Goal: Information Seeking & Learning: Learn about a topic

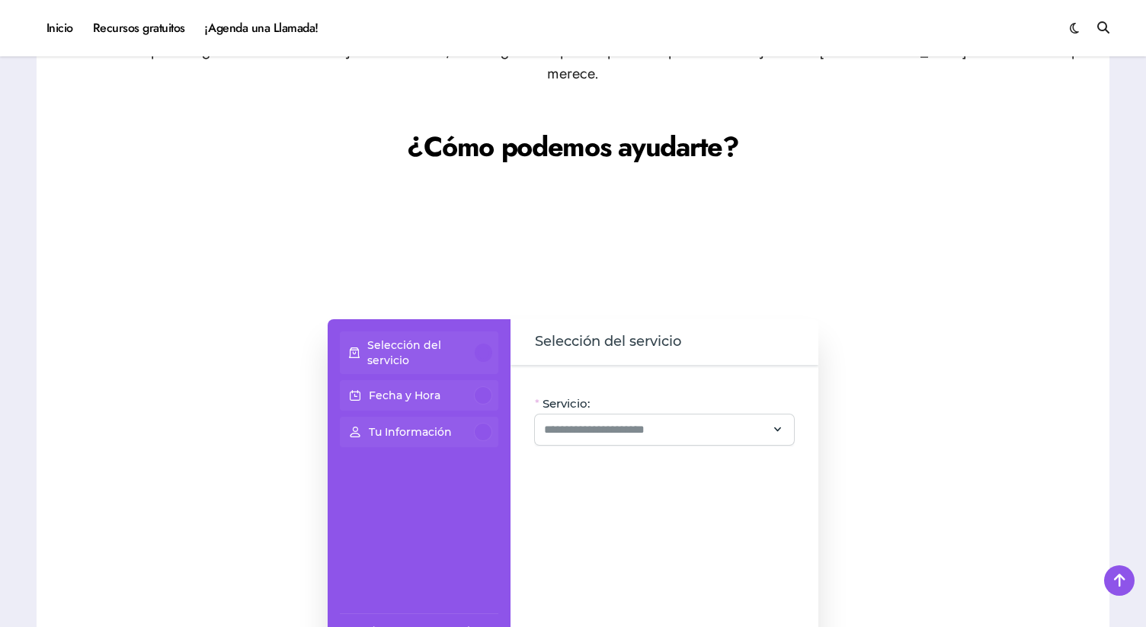
scroll to position [1048, 0]
click at [579, 420] on input "Servicio:" at bounding box center [655, 429] width 222 height 18
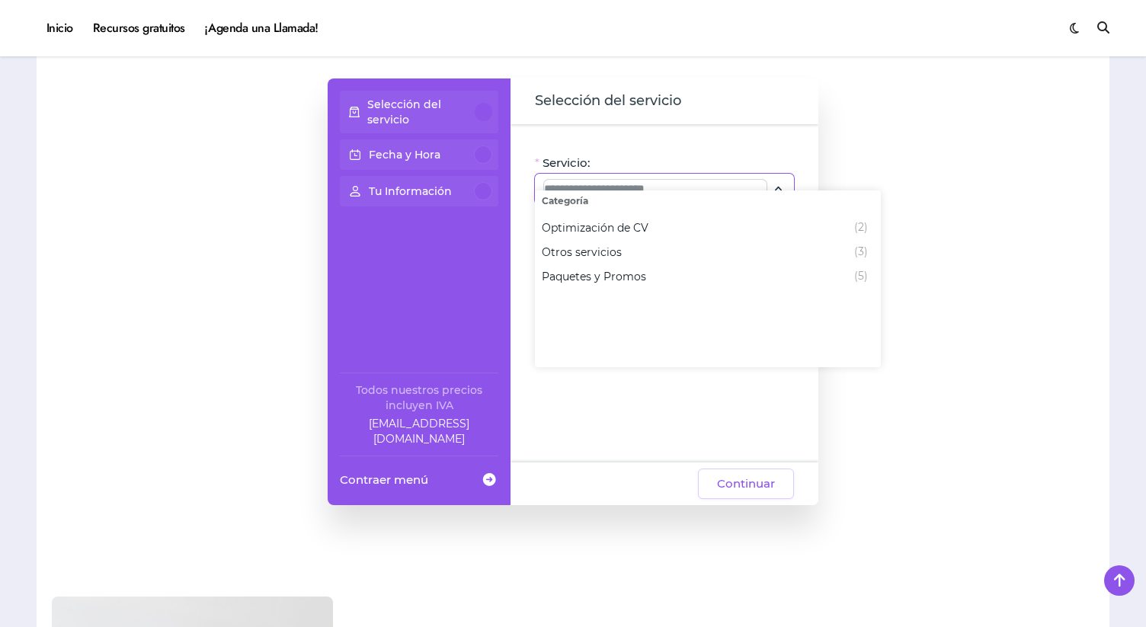
scroll to position [1290, 0]
click at [901, 391] on div at bounding box center [971, 289] width 245 height 579
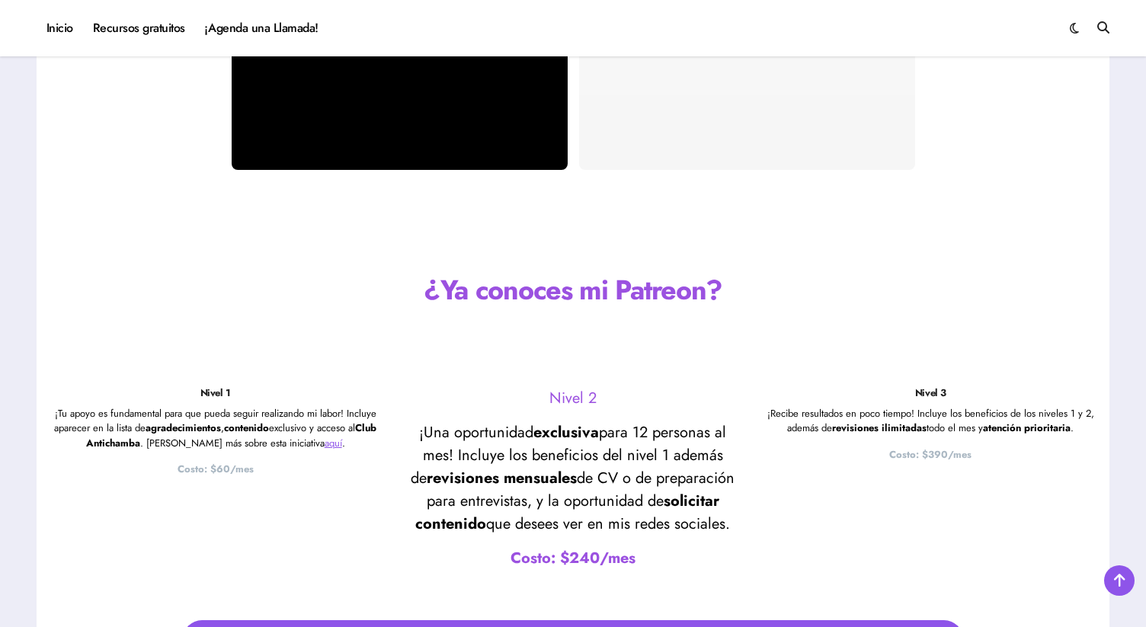
scroll to position [3114, 0]
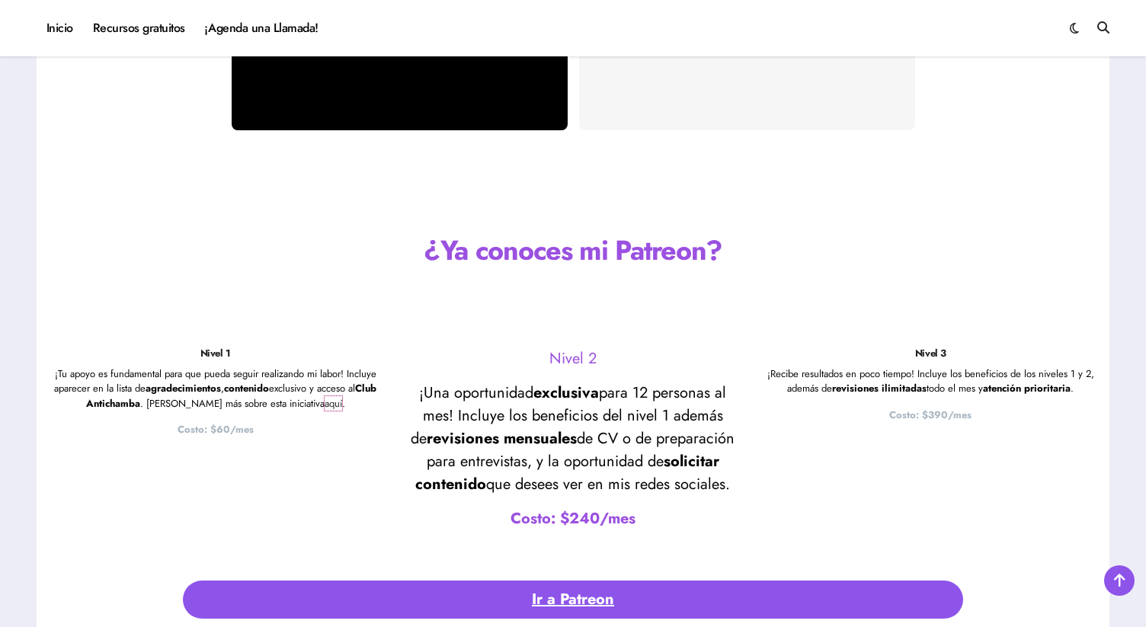
click at [324, 396] on link "aquí" at bounding box center [333, 403] width 18 height 14
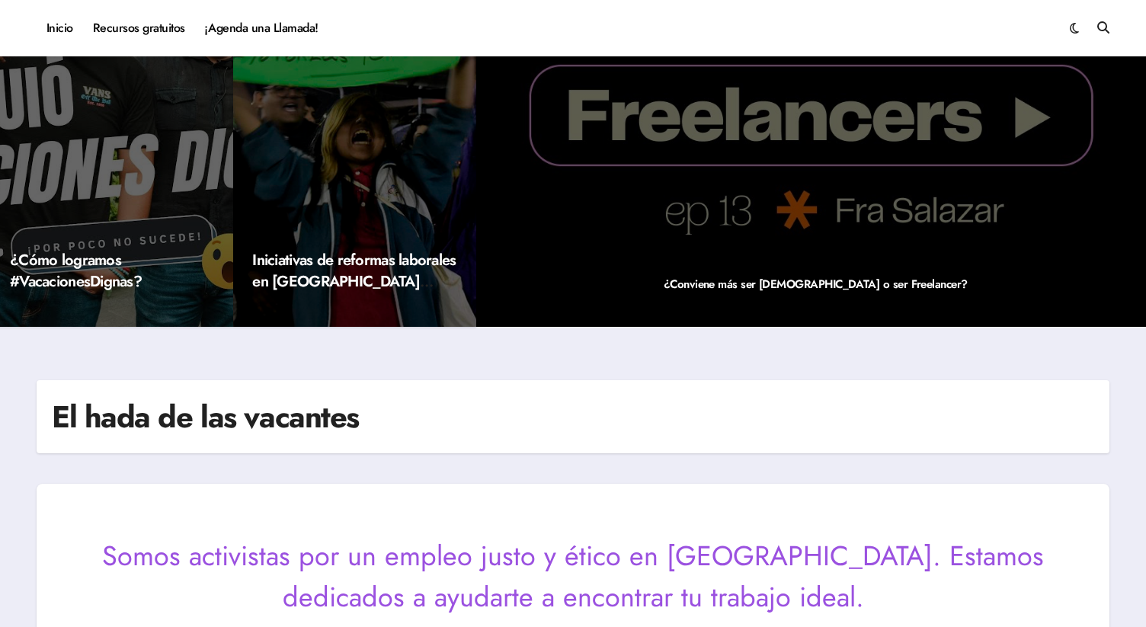
scroll to position [0, 0]
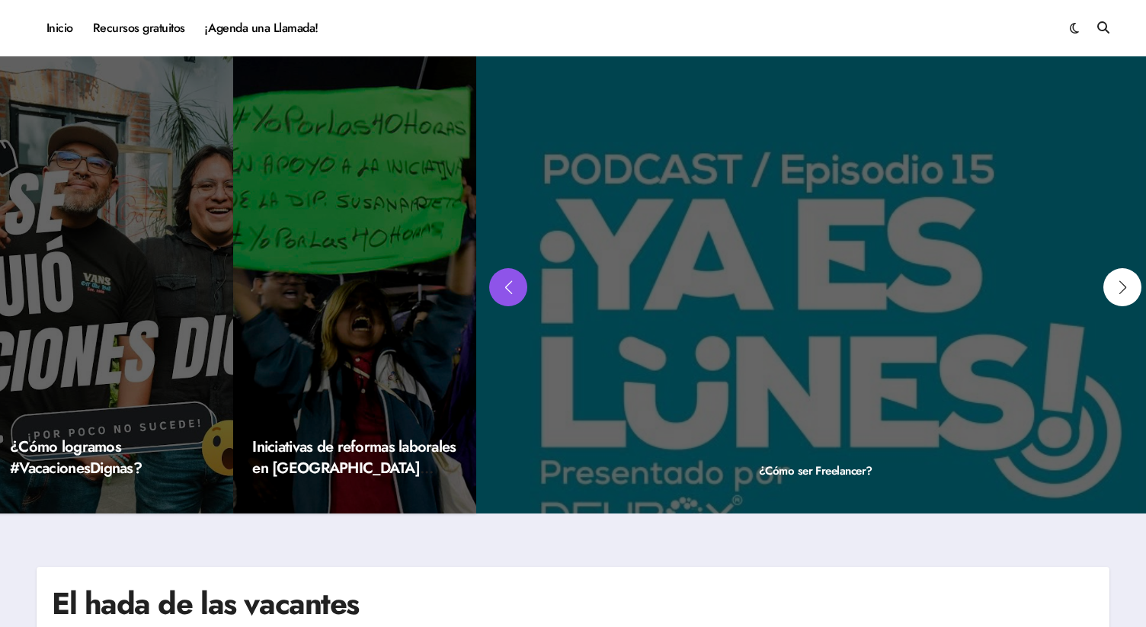
click at [510, 279] on div "Previous slide" at bounding box center [508, 287] width 38 height 38
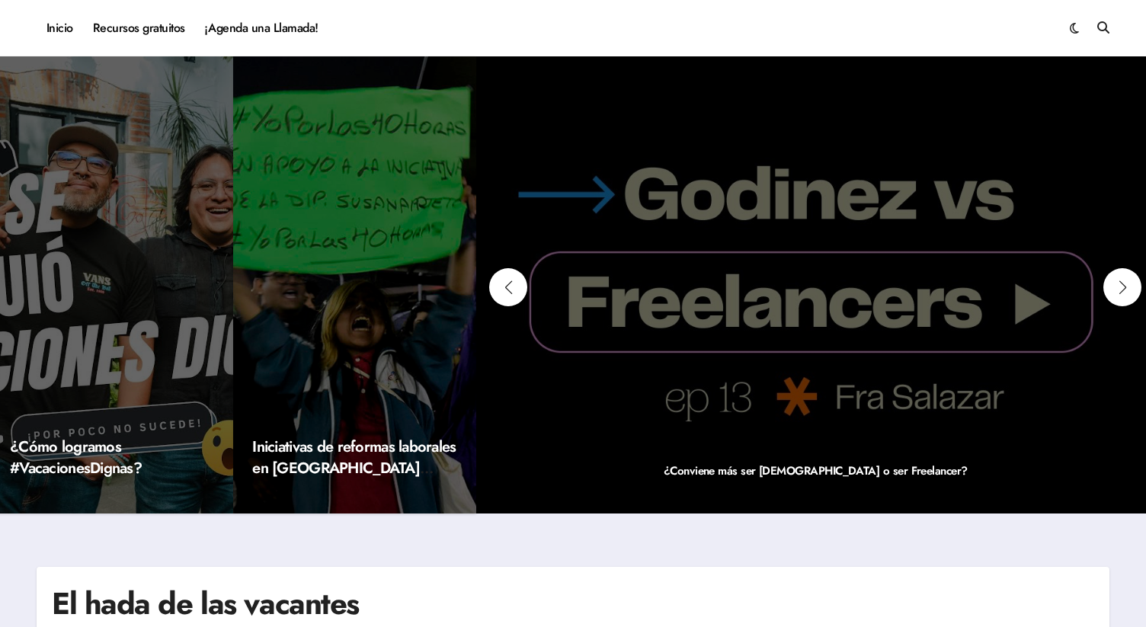
click at [773, 284] on div "¿Conviene más ser [DEMOGRAPHIC_DATA] o ser Freelancer?" at bounding box center [815, 284] width 679 height 457
click at [768, 475] on link "¿Conviene más ser [DEMOGRAPHIC_DATA] o ser Freelancer?" at bounding box center [815, 470] width 304 height 17
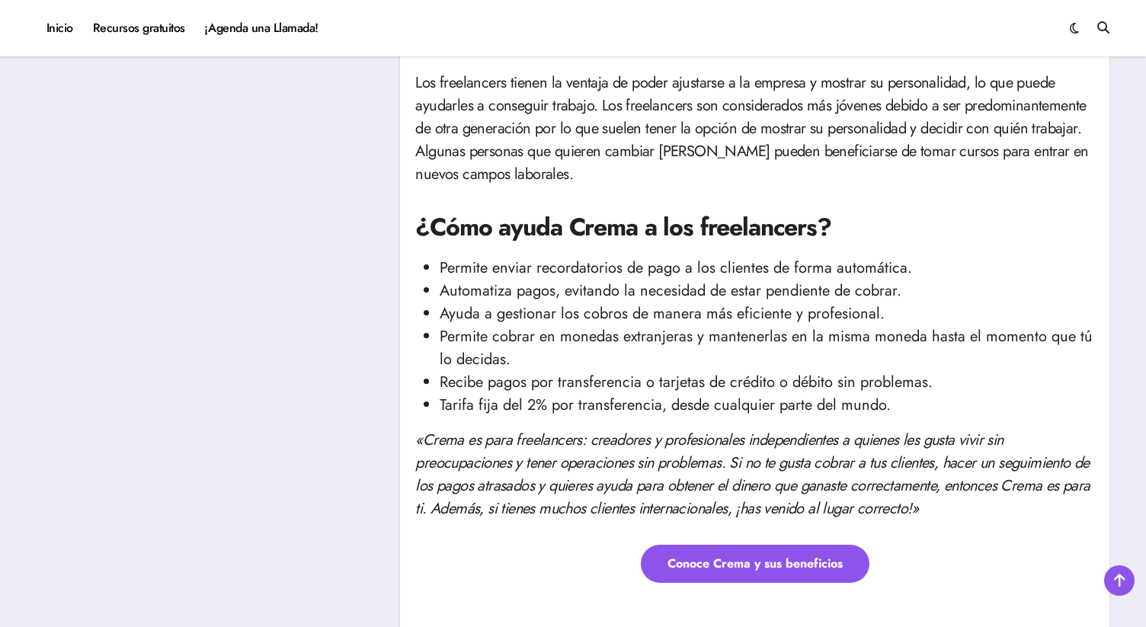
scroll to position [1714, 0]
